Goal: Task Accomplishment & Management: Use online tool/utility

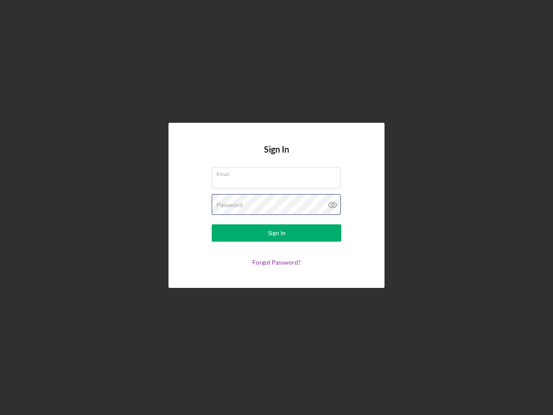
click at [277, 207] on div "Password" at bounding box center [277, 205] width 130 height 22
click at [333, 205] on icon at bounding box center [333, 205] width 22 height 22
